Goal: Task Accomplishment & Management: Use online tool/utility

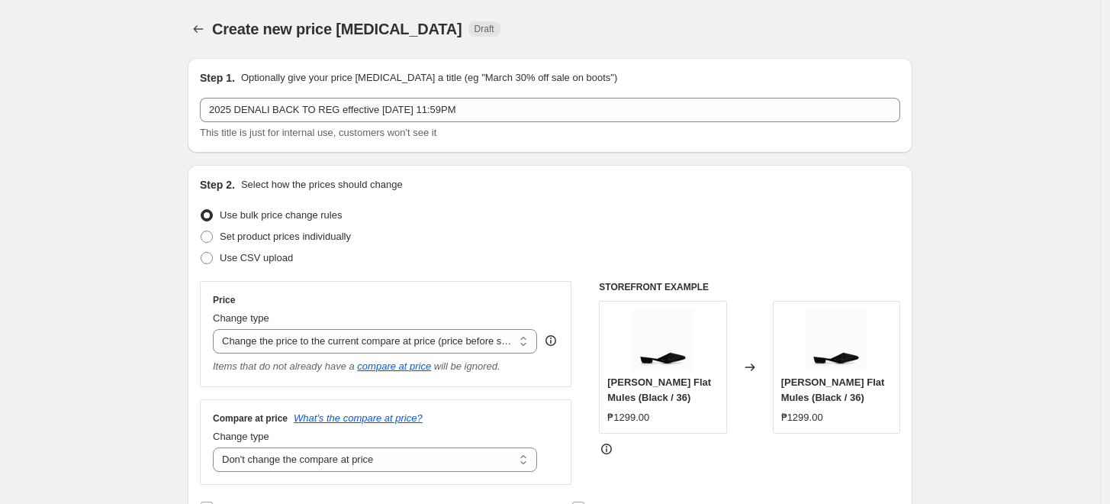
select select "ecap"
select select "no_change"
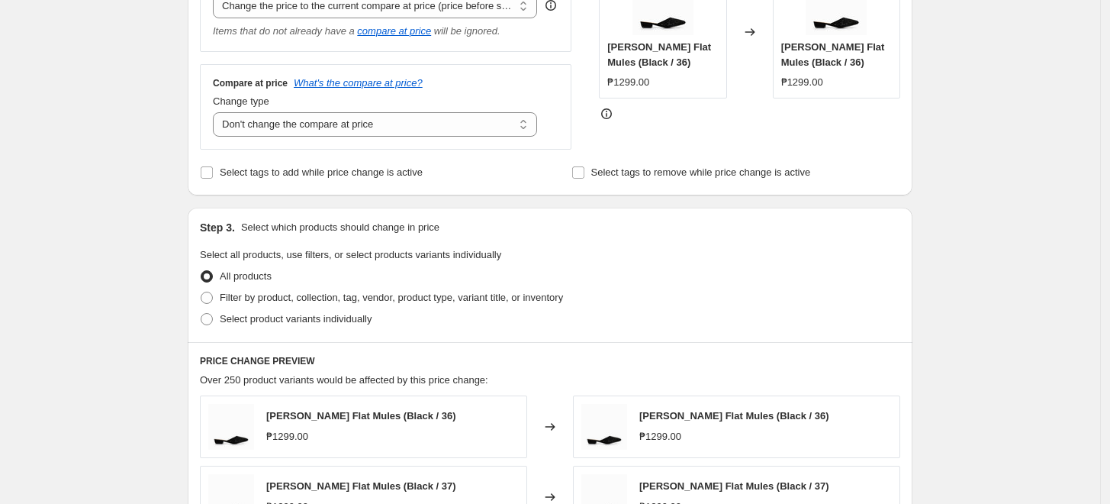
scroll to position [423, 0]
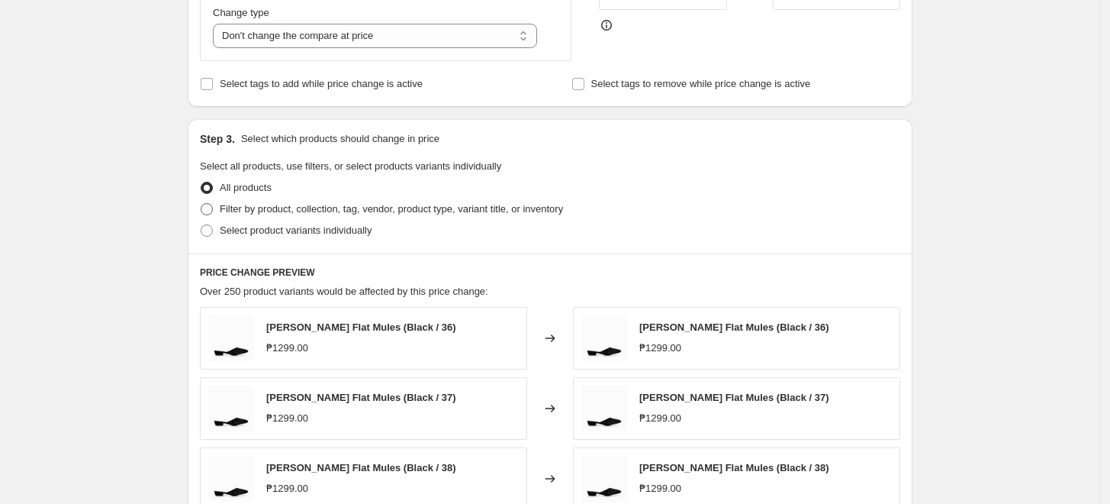
click at [304, 212] on span "Filter by product, collection, tag, vendor, product type, variant title, or inv…" at bounding box center [391, 208] width 343 height 11
click at [201, 204] on input "Filter by product, collection, tag, vendor, product type, variant title, or inv…" at bounding box center [201, 203] width 1 height 1
radio input "true"
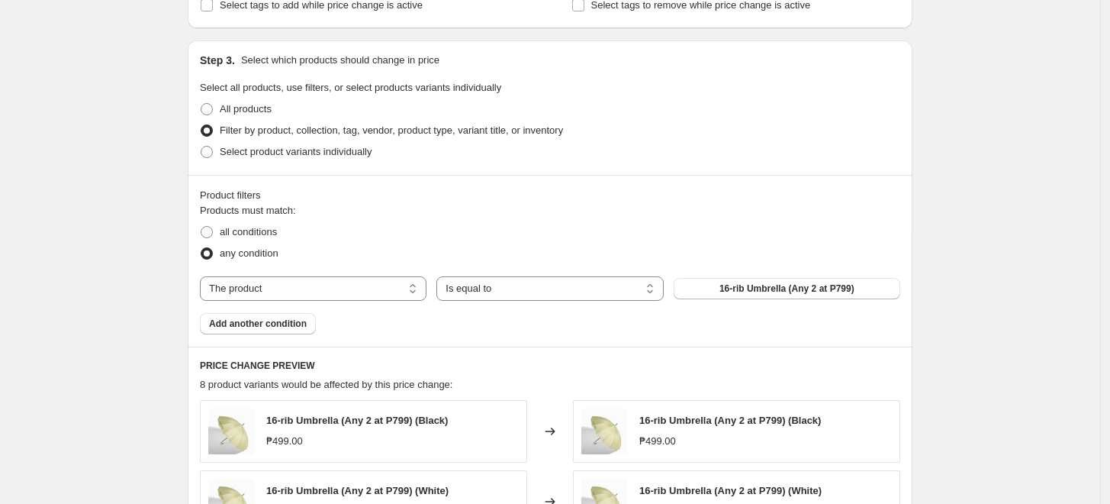
scroll to position [593, 0]
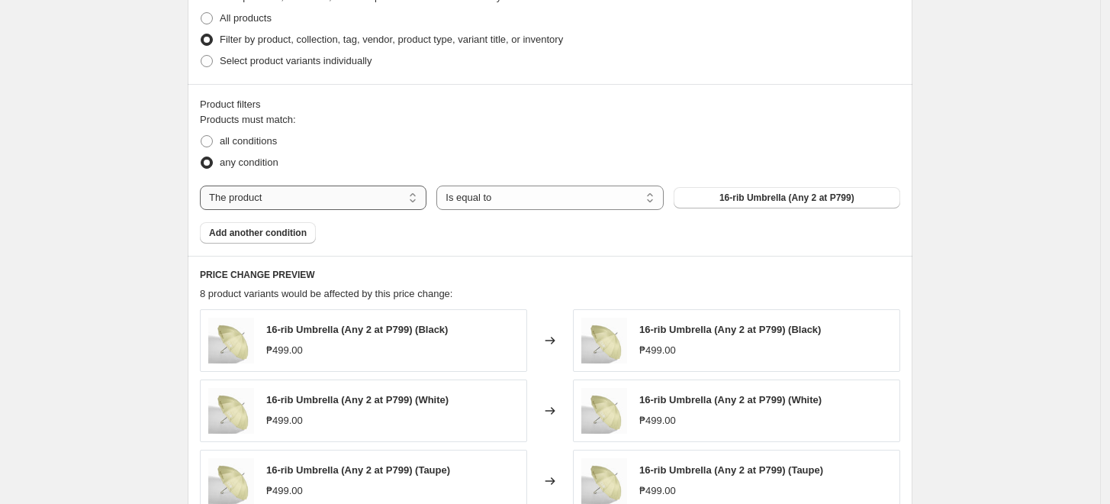
click at [293, 192] on select "The product The product's collection The product's tag The product's vendor The…" at bounding box center [313, 197] width 227 height 24
select select "tag"
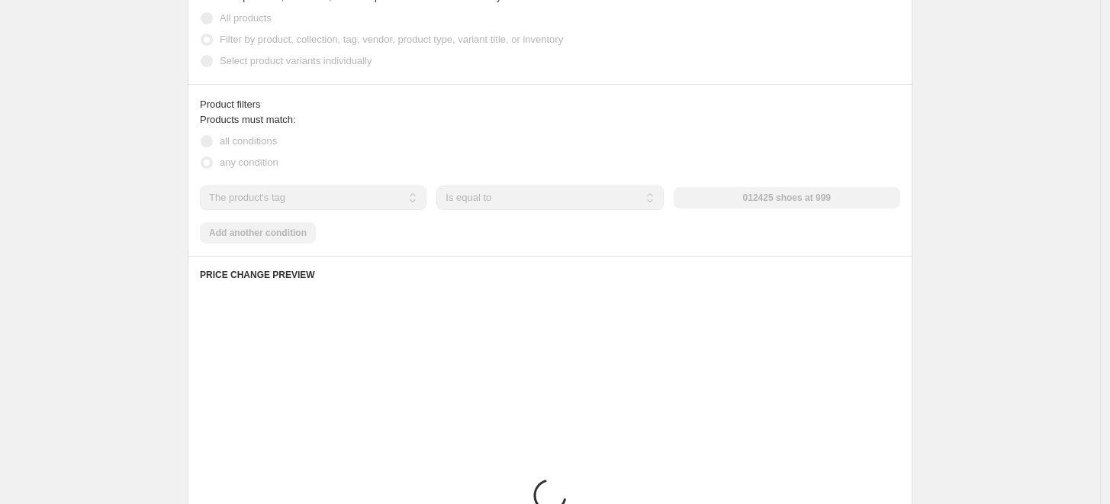
click at [759, 197] on div "012425 shoes at 999" at bounding box center [787, 197] width 227 height 21
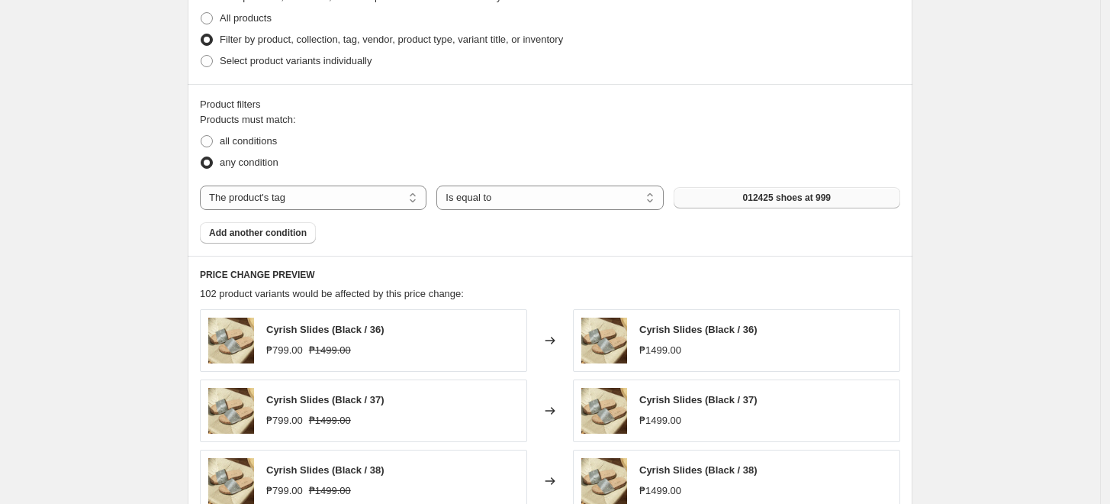
click at [723, 196] on button "012425 shoes at 999" at bounding box center [787, 197] width 227 height 21
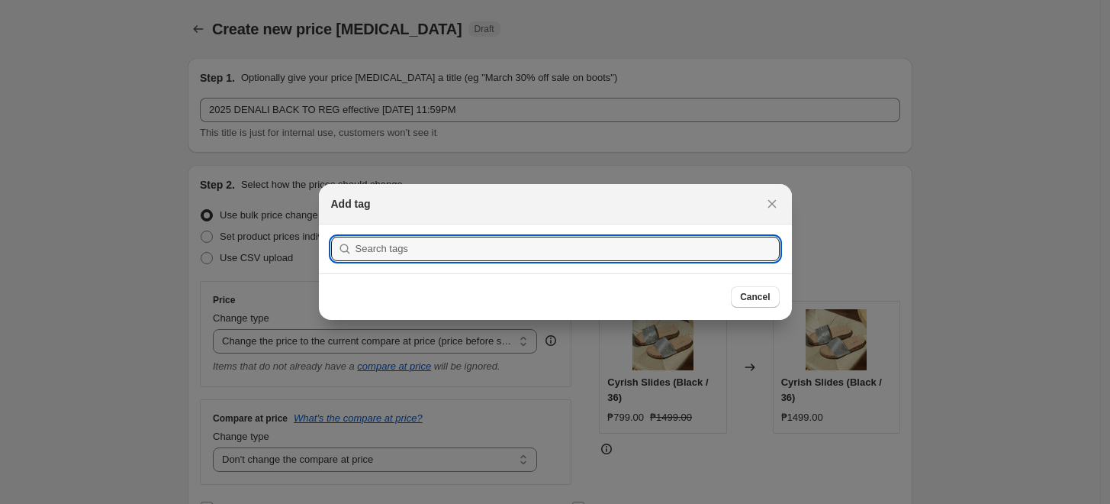
scroll to position [0, 0]
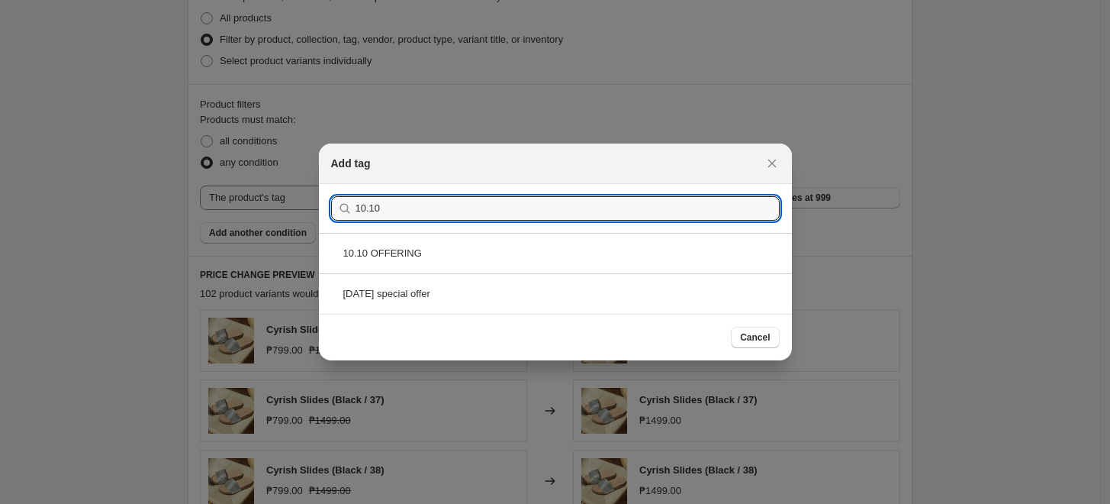
drag, startPoint x: 390, startPoint y: 206, endPoint x: 343, endPoint y: 215, distance: 47.4
click at [343, 215] on div "10.10" at bounding box center [555, 208] width 449 height 24
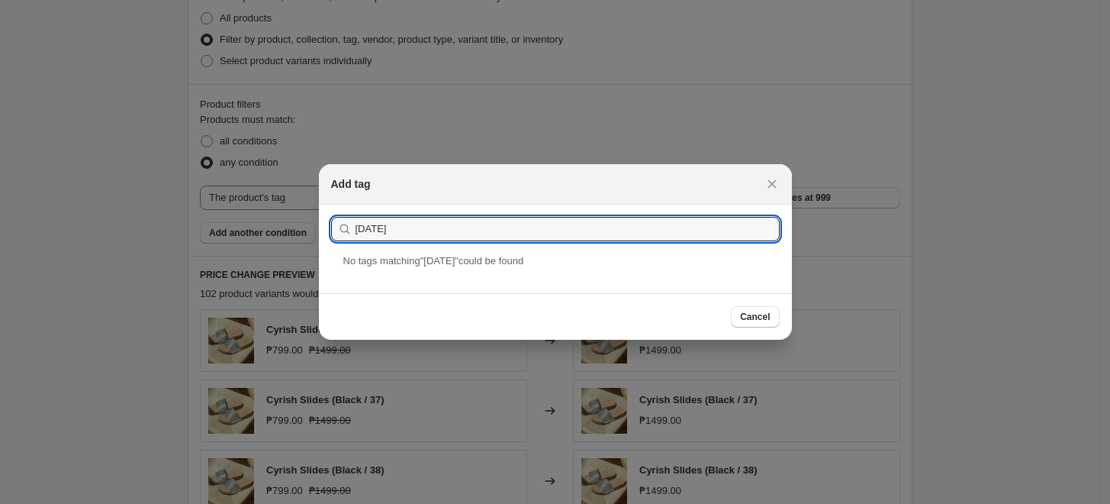
drag, startPoint x: 382, startPoint y: 230, endPoint x: 324, endPoint y: 229, distance: 58.0
click at [381, 230] on input "[DATE]" at bounding box center [568, 229] width 424 height 24
click at [324, 229] on section "Submit [DATE]" at bounding box center [555, 228] width 473 height 49
click at [432, 227] on input "[DATE]" at bounding box center [568, 229] width 424 height 24
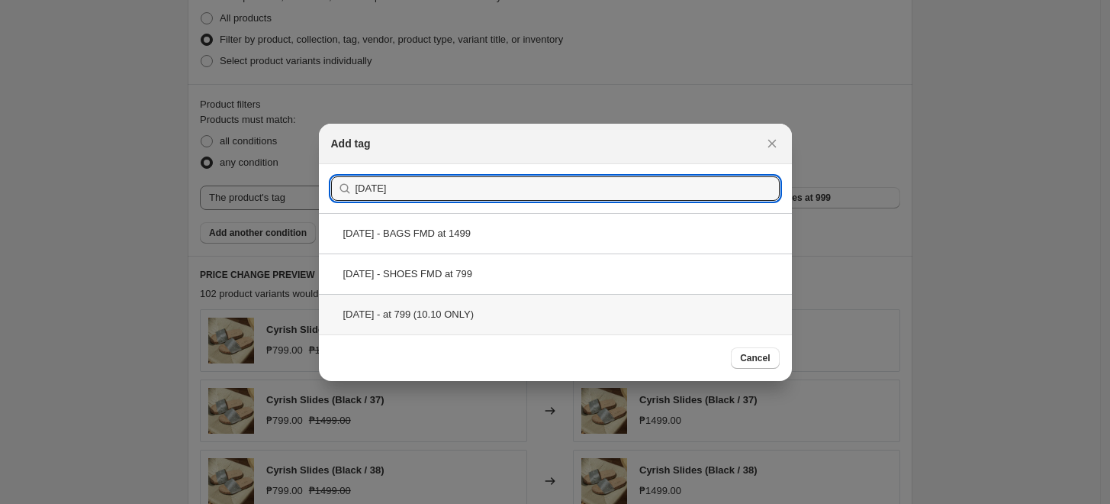
type input "[DATE]"
click at [465, 314] on div "[DATE] - at 799 (10.10 ONLY)" at bounding box center [555, 314] width 473 height 40
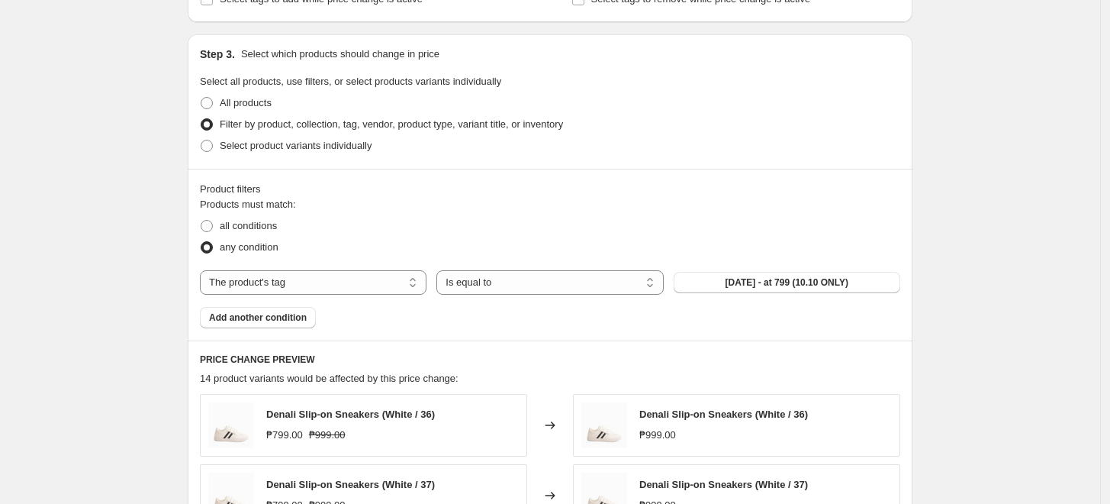
scroll to position [593, 0]
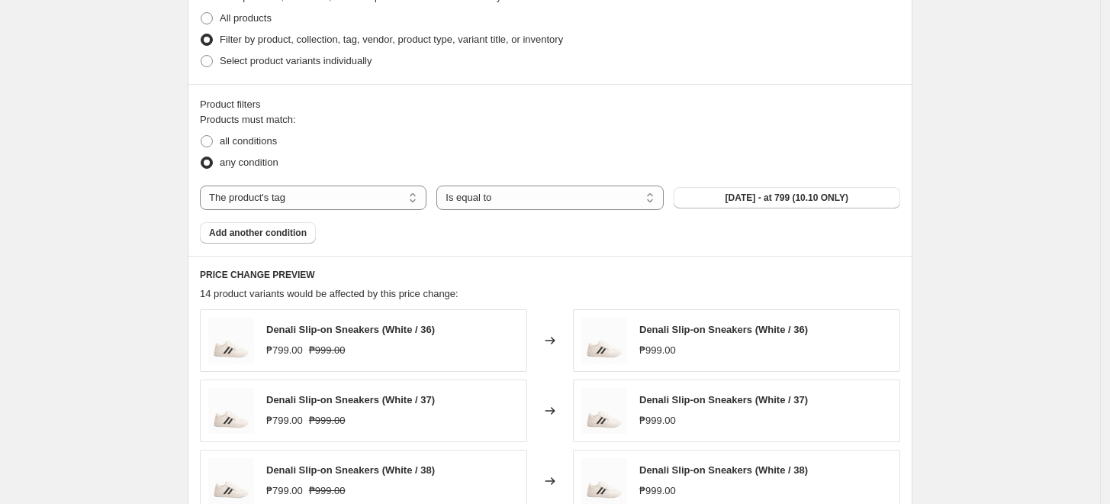
click at [1046, 128] on div "Create new price [MEDICAL_DATA]. This page is ready Create new price [MEDICAL_D…" at bounding box center [550, 171] width 1100 height 1528
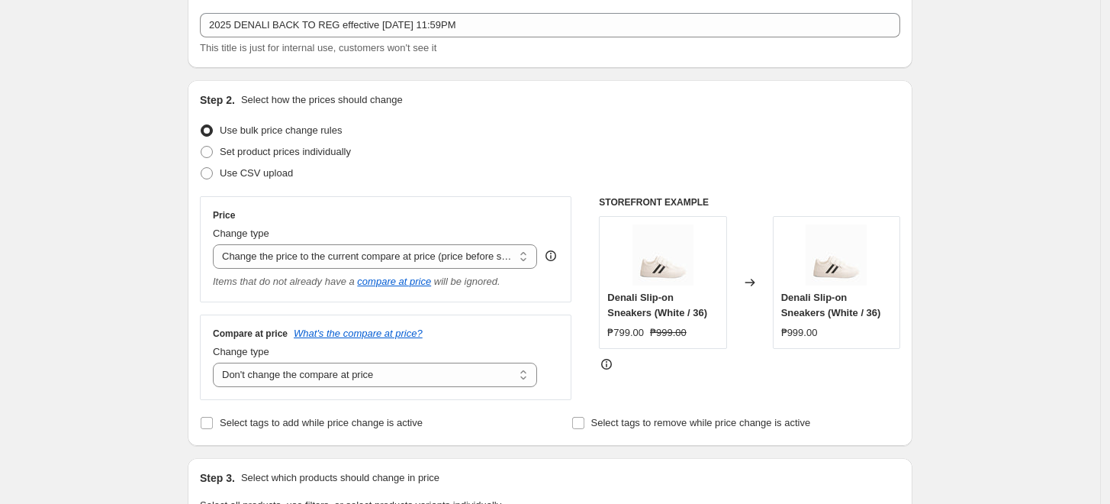
scroll to position [169, 0]
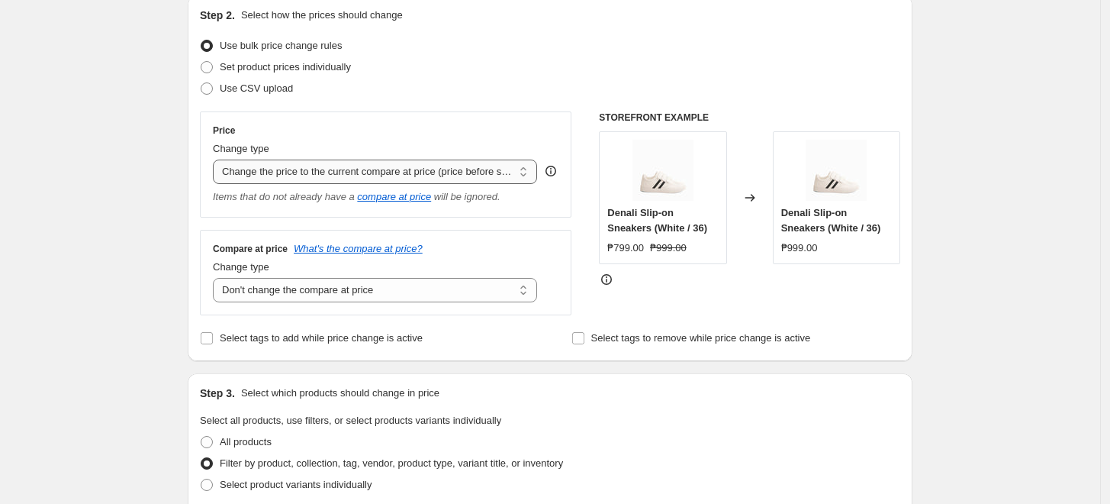
click at [366, 171] on select "Change the price to a certain amount Change the price by a certain amount Chang…" at bounding box center [375, 171] width 324 height 24
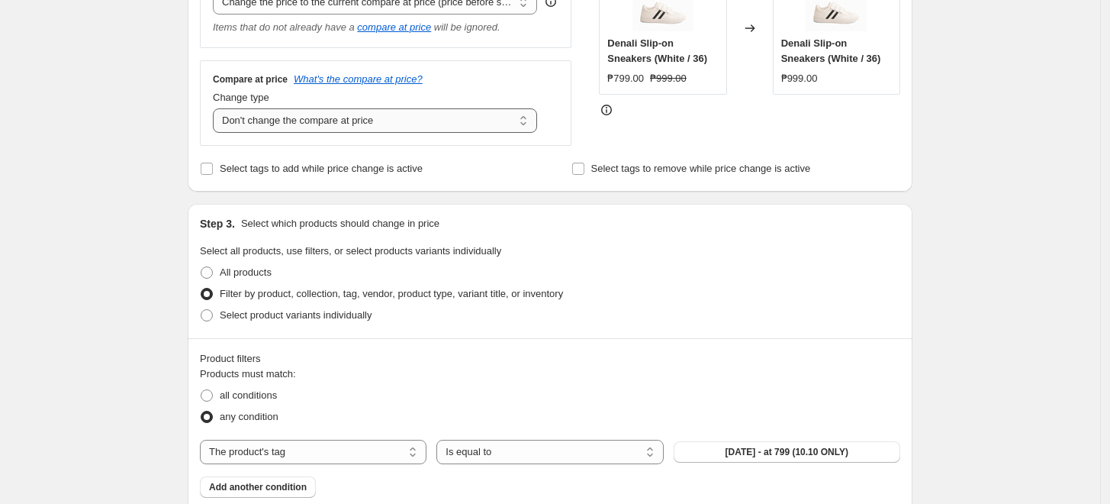
click at [336, 118] on select "Change the compare at price to the current price (sale) Change the compare at p…" at bounding box center [375, 120] width 324 height 24
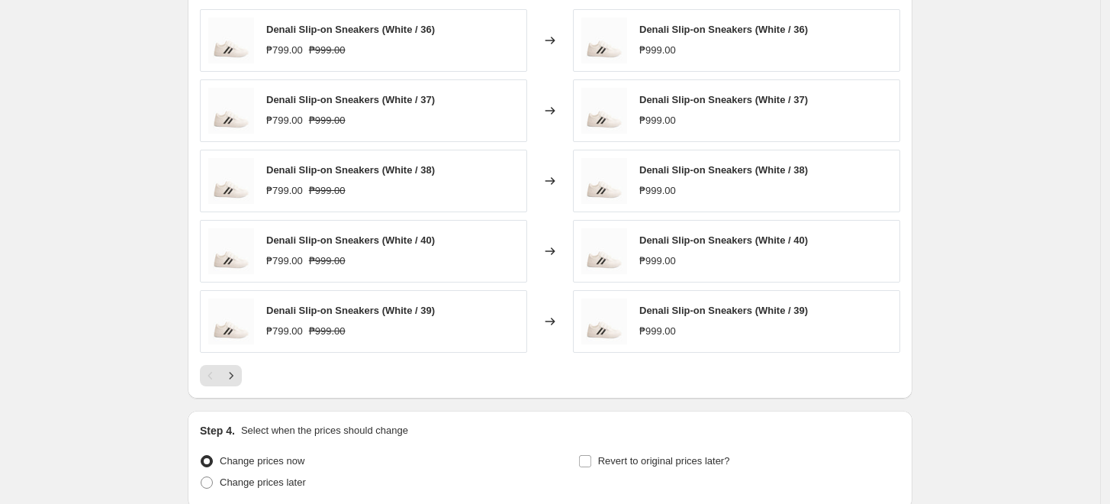
scroll to position [854, 0]
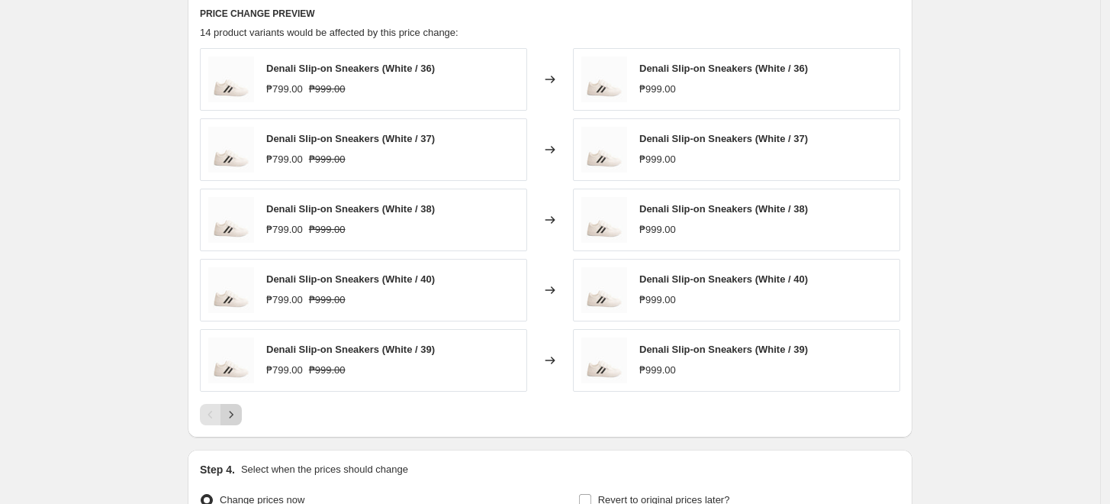
click at [238, 412] on icon "Next" at bounding box center [231, 414] width 15 height 15
click at [230, 410] on icon "Next" at bounding box center [231, 414] width 15 height 15
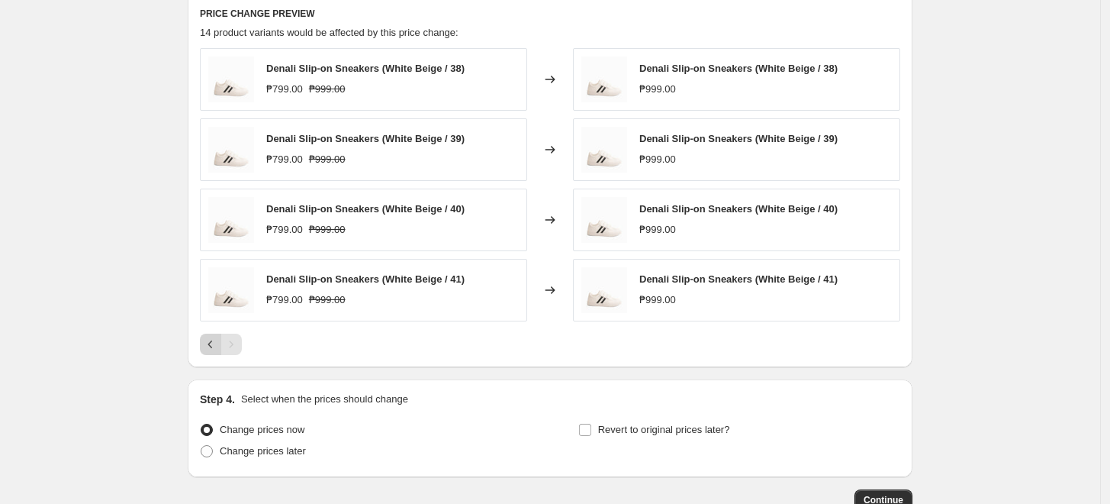
click at [204, 346] on button "Previous" at bounding box center [210, 343] width 21 height 21
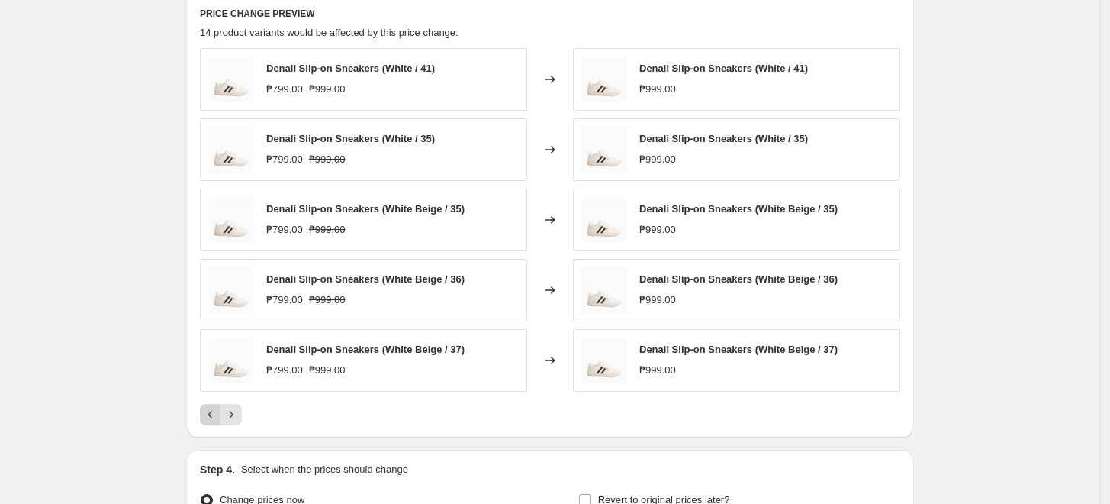
click at [217, 407] on icon "Previous" at bounding box center [210, 414] width 15 height 15
click at [239, 410] on icon "Next" at bounding box center [231, 414] width 15 height 15
click at [238, 412] on icon "Next" at bounding box center [231, 414] width 15 height 15
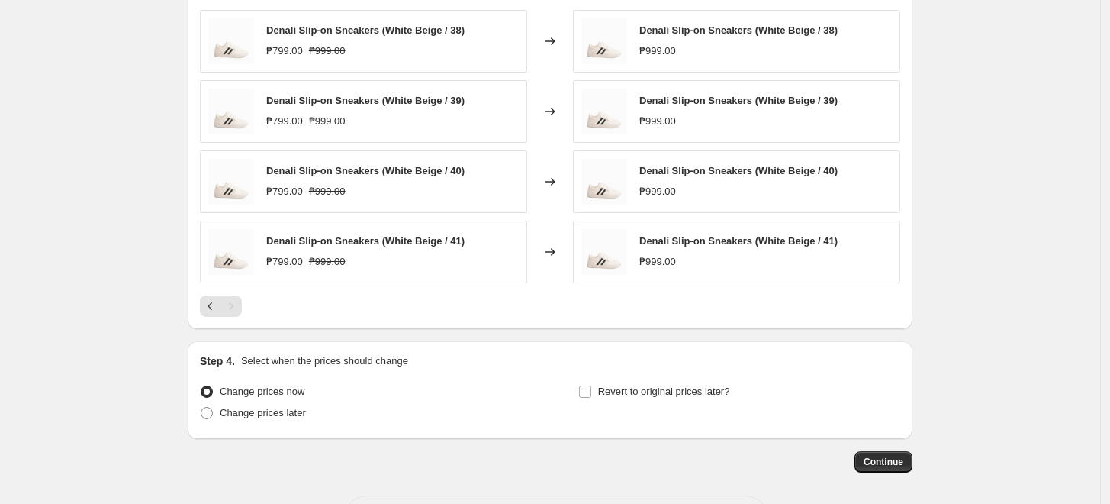
scroll to position [952, 0]
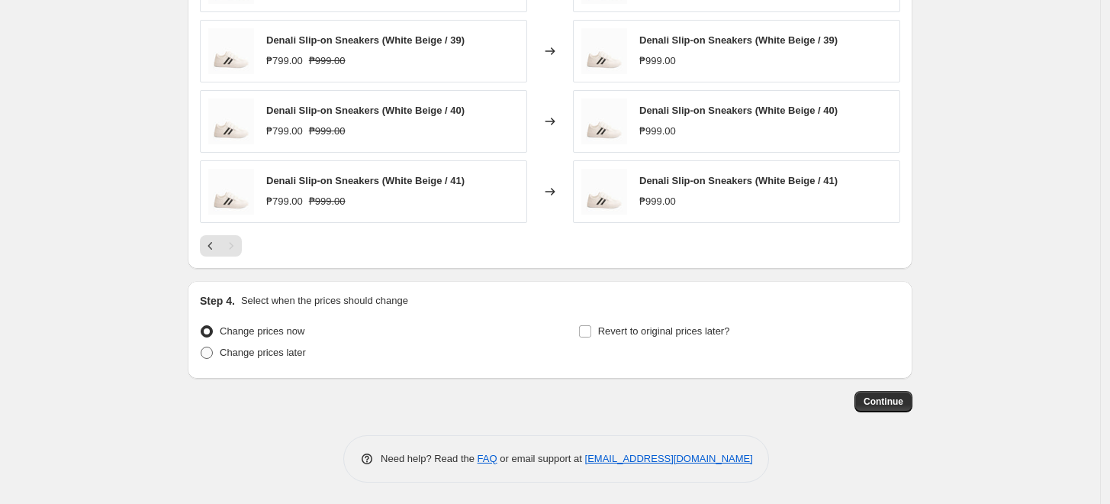
click at [269, 353] on span "Change prices later" at bounding box center [263, 351] width 86 height 11
click at [201, 347] on input "Change prices later" at bounding box center [201, 346] width 1 height 1
radio input "true"
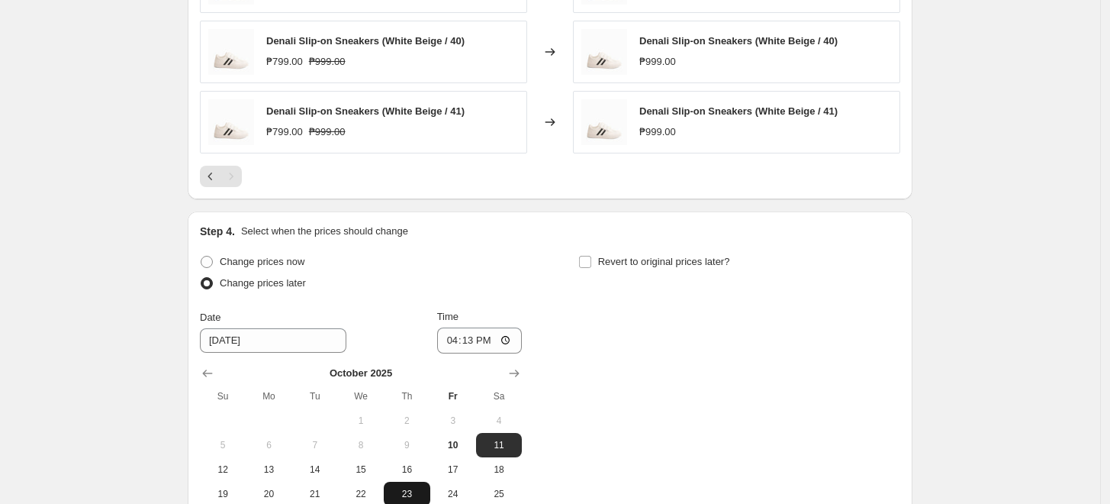
scroll to position [1122, 0]
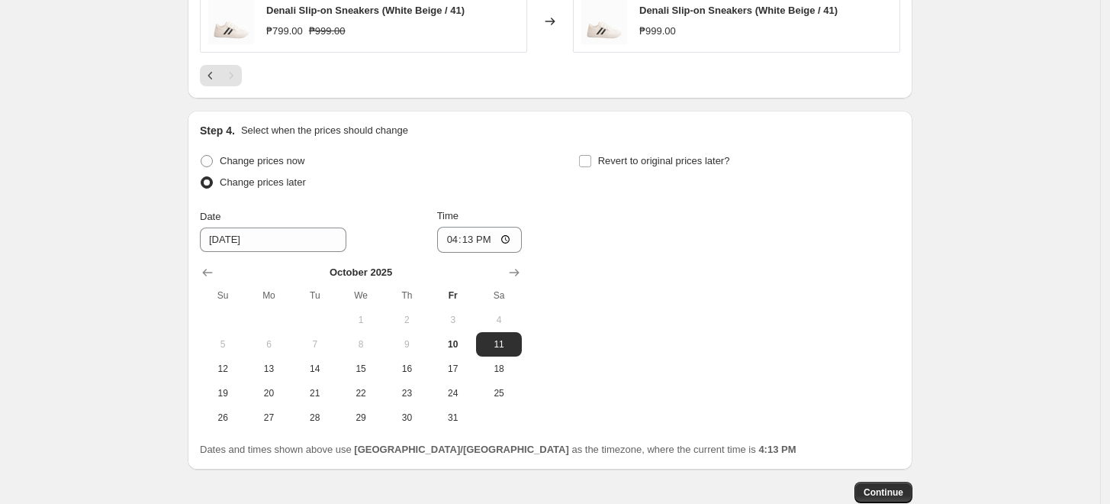
click at [465, 345] on span "10" at bounding box center [453, 344] width 34 height 12
type input "[DATE]"
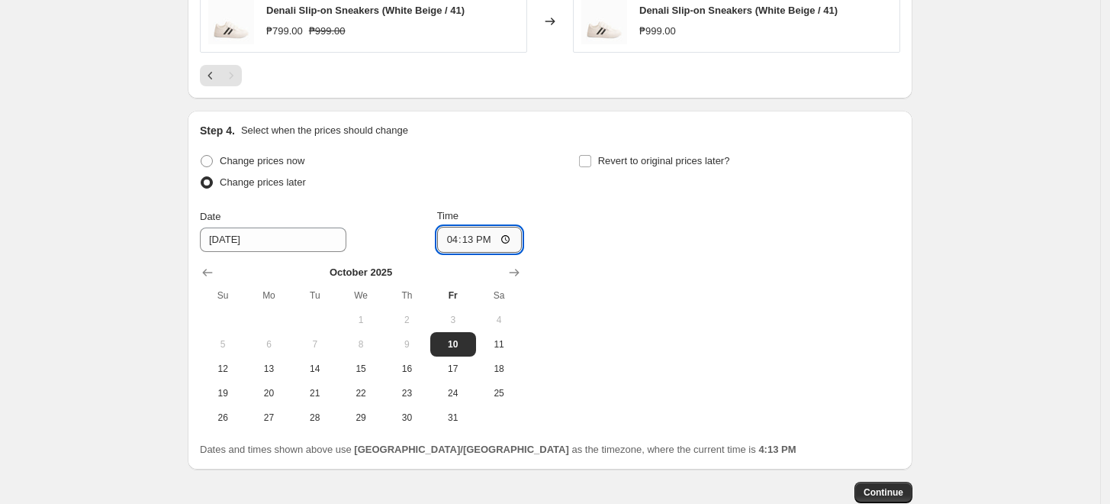
click at [458, 243] on input "16:13" at bounding box center [479, 240] width 85 height 26
drag, startPoint x: 637, startPoint y: 271, endPoint x: 616, endPoint y: 275, distance: 21.8
click at [638, 271] on div "Change prices now Change prices later Date [DATE] Time 23:59 [DATE] Su Mo Tu We…" at bounding box center [550, 289] width 700 height 279
click at [452, 242] on input "23:59" at bounding box center [479, 240] width 85 height 26
type input "00:00"
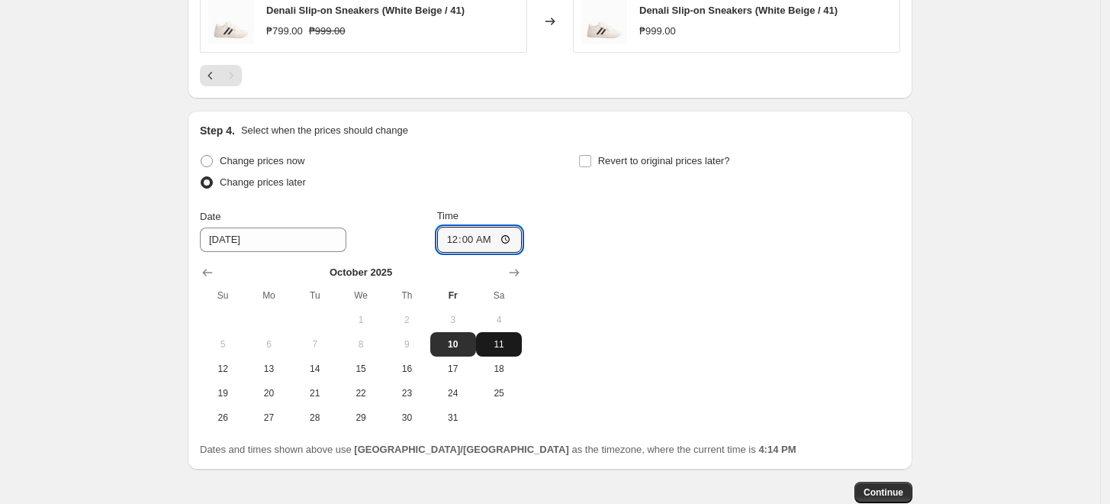
click at [500, 346] on span "11" at bounding box center [499, 344] width 34 height 12
type input "[DATE]"
click at [647, 311] on div "Change prices now Change prices later Date [DATE] Time 00:00 [DATE] Su Mo Tu We…" at bounding box center [550, 289] width 700 height 279
click at [682, 248] on div "Change prices now Change prices later Date [DATE] Time 00:00 [DATE] Su Mo Tu We…" at bounding box center [550, 289] width 700 height 279
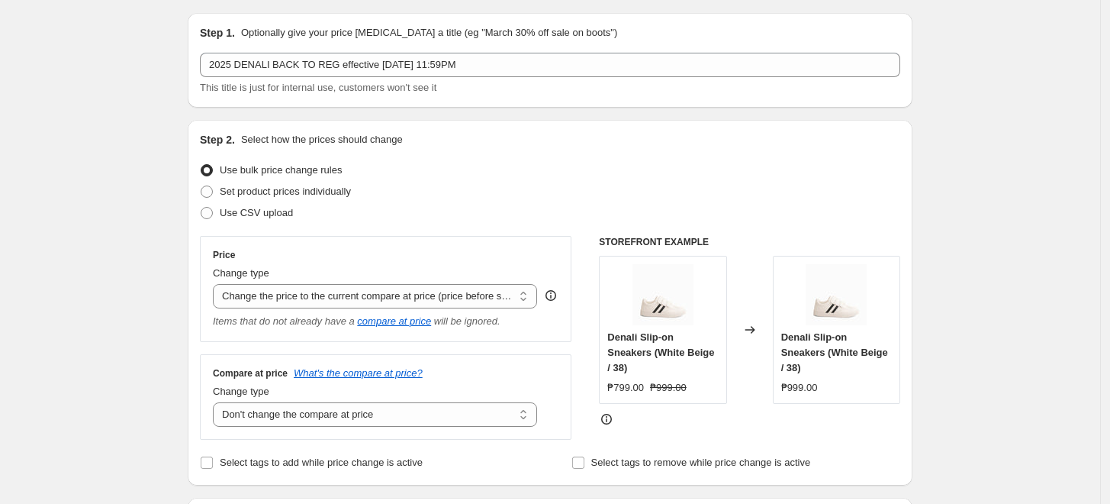
scroll to position [0, 0]
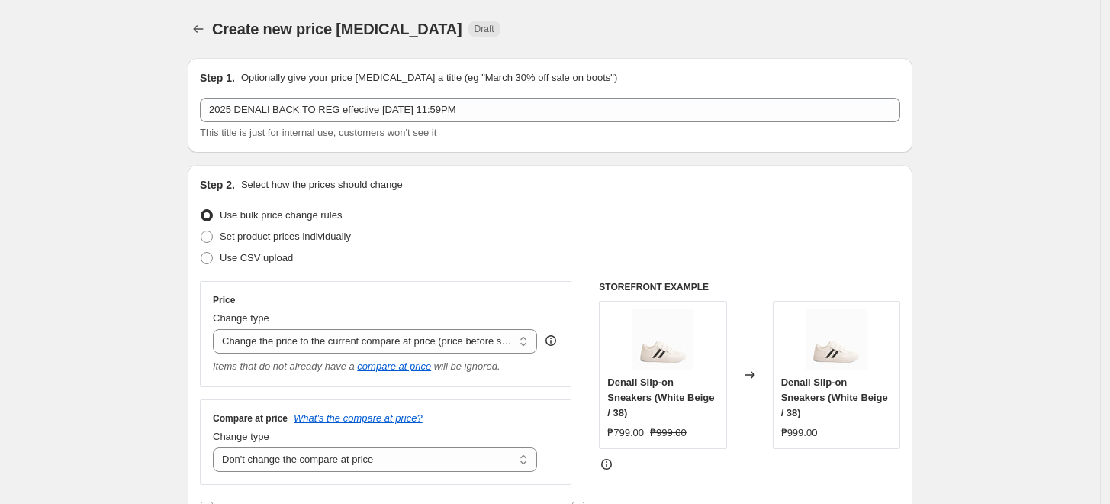
click at [553, 209] on div "Use bulk price change rules" at bounding box center [550, 214] width 700 height 21
click at [546, 211] on div "Use bulk price change rules" at bounding box center [550, 214] width 700 height 21
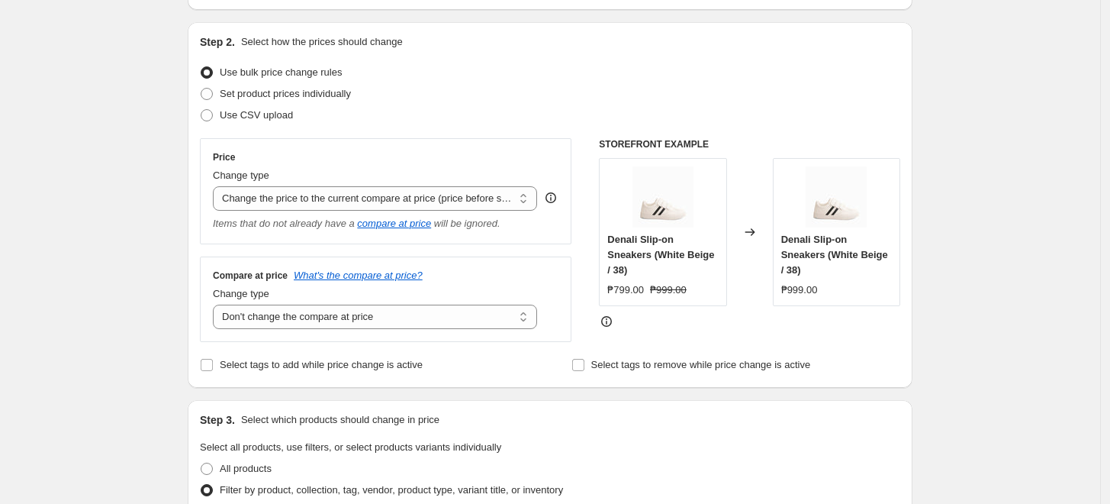
scroll to position [169, 0]
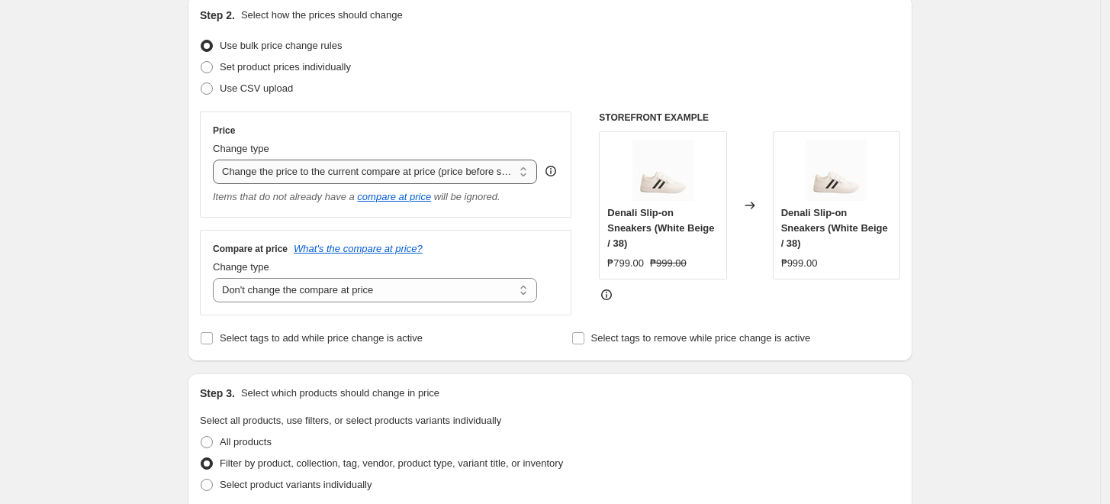
click at [305, 170] on select "Change the price to a certain amount Change the price by a certain amount Chang…" at bounding box center [375, 171] width 324 height 24
click at [305, 171] on select "Change the price to a certain amount Change the price by a certain amount Chang…" at bounding box center [375, 171] width 324 height 24
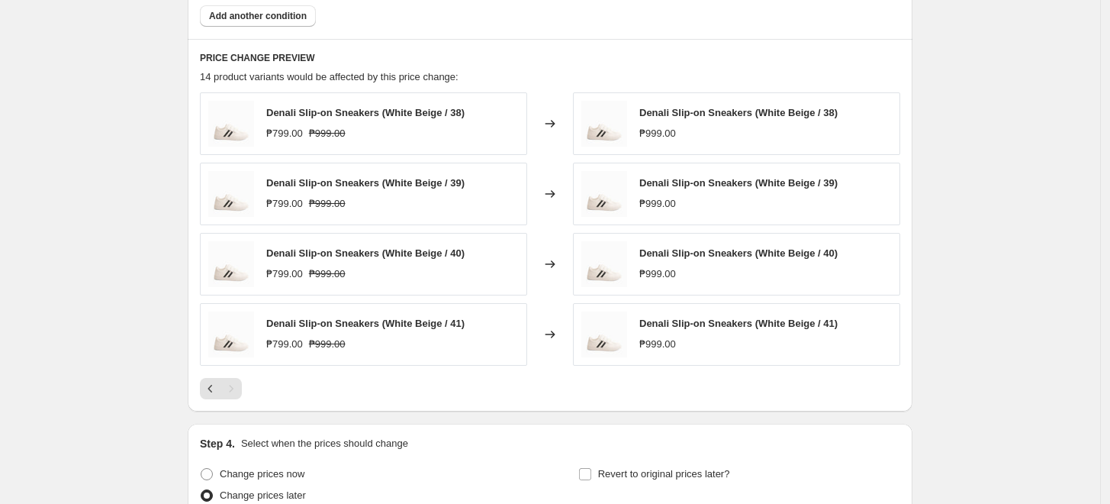
scroll to position [848, 0]
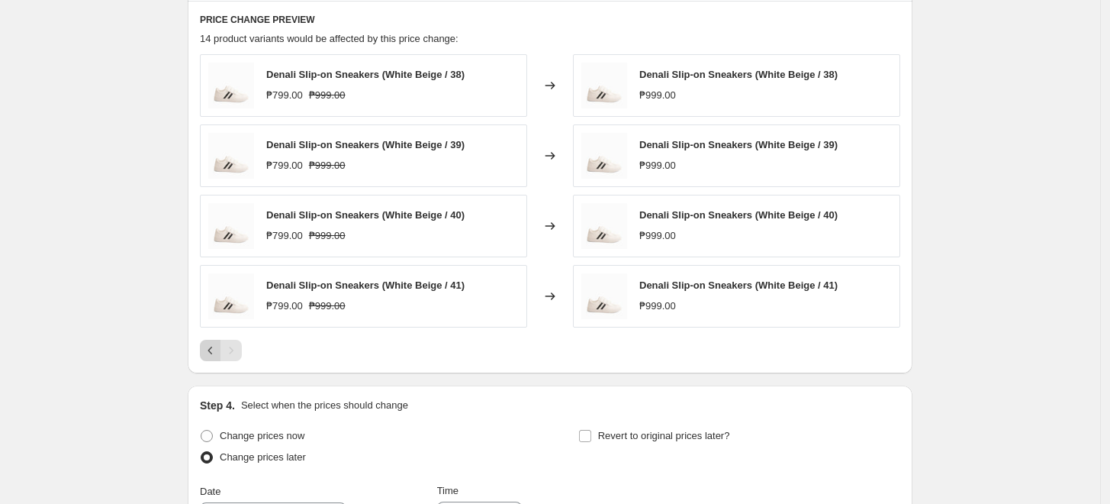
click at [218, 353] on icon "Previous" at bounding box center [210, 350] width 15 height 15
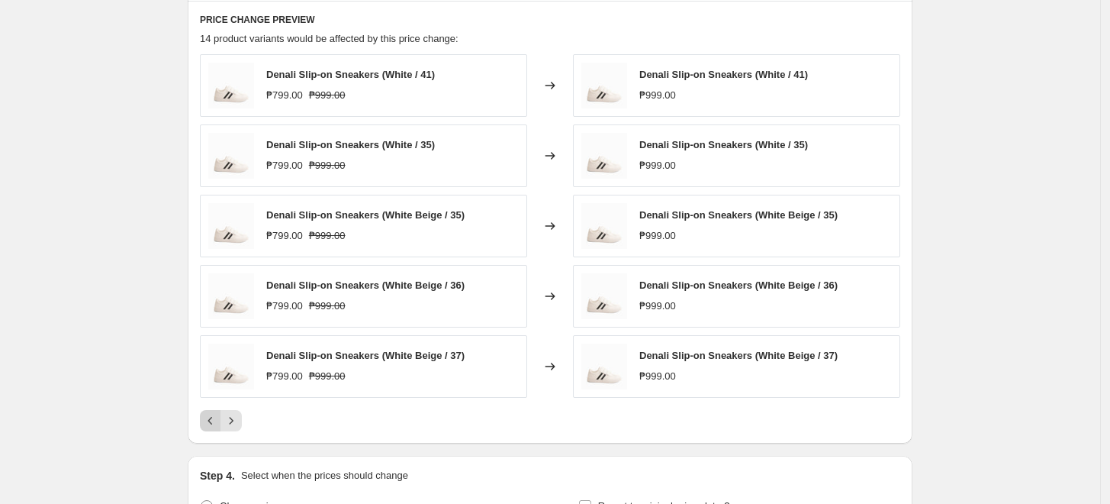
click at [218, 420] on icon "Previous" at bounding box center [210, 420] width 15 height 15
click at [230, 419] on icon "Next" at bounding box center [231, 420] width 15 height 15
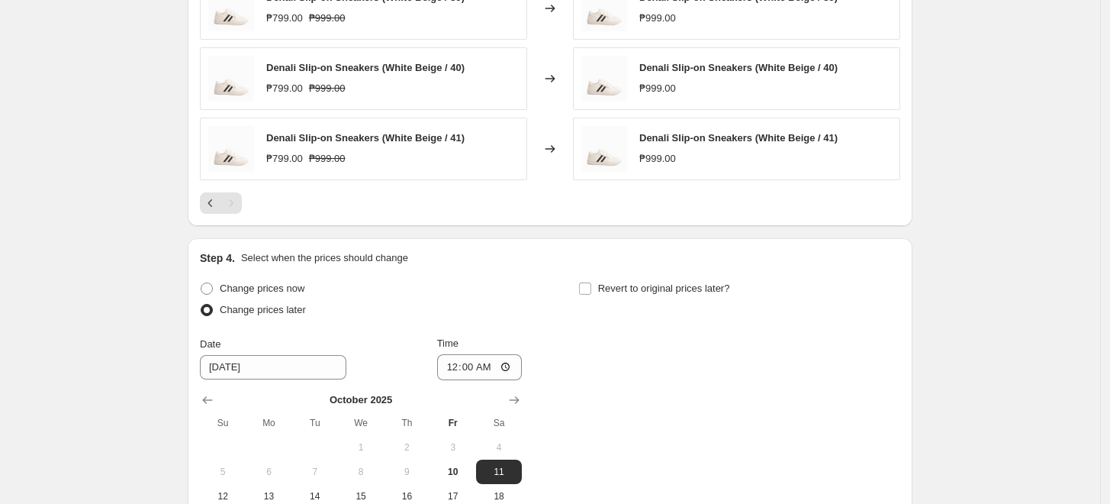
scroll to position [1186, 0]
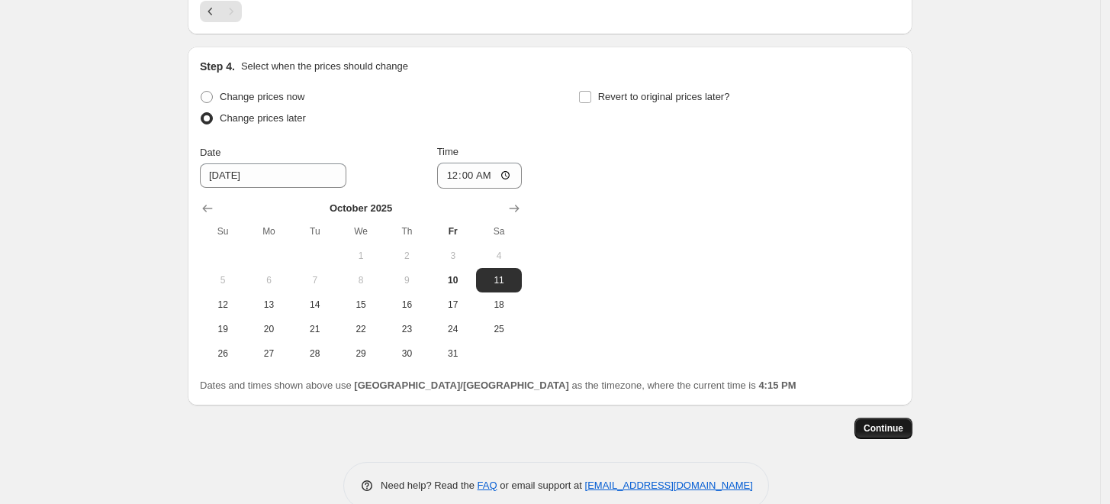
click at [890, 424] on span "Continue" at bounding box center [884, 428] width 40 height 12
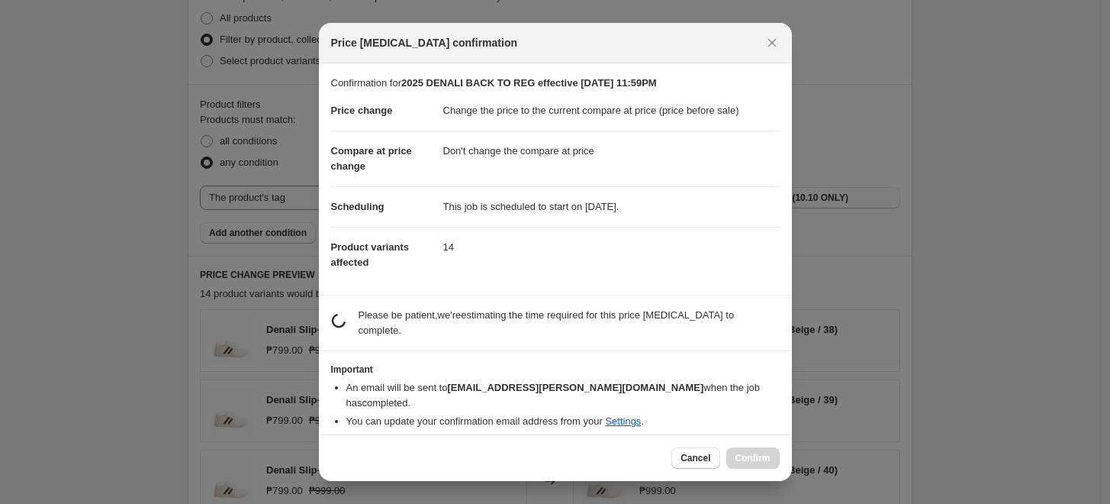
scroll to position [0, 0]
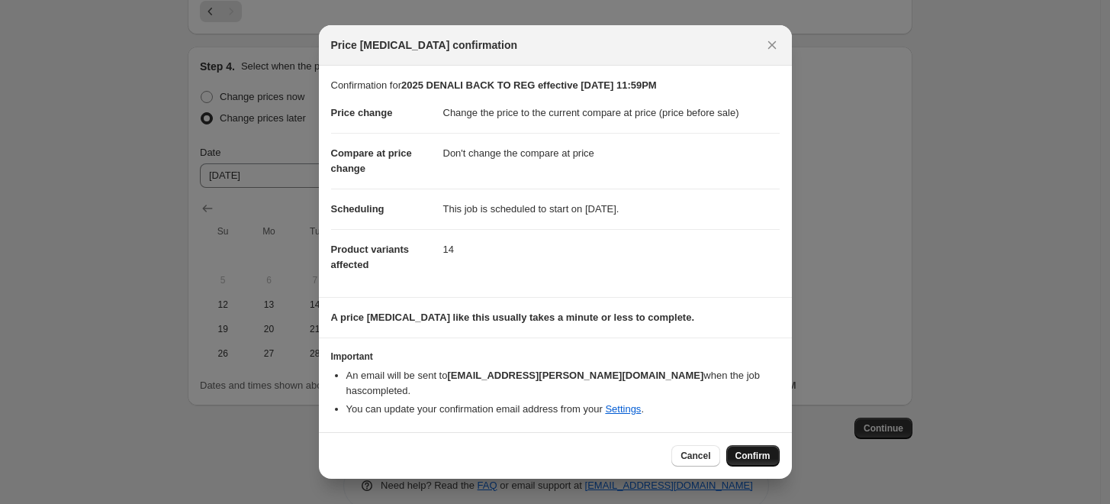
click at [755, 449] on span "Confirm" at bounding box center [753, 455] width 35 height 12
